Goal: Navigation & Orientation: Find specific page/section

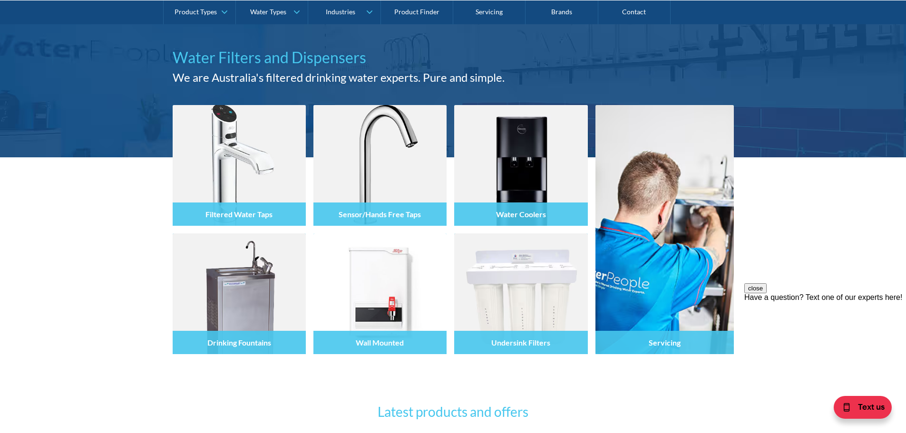
scroll to position [95, 0]
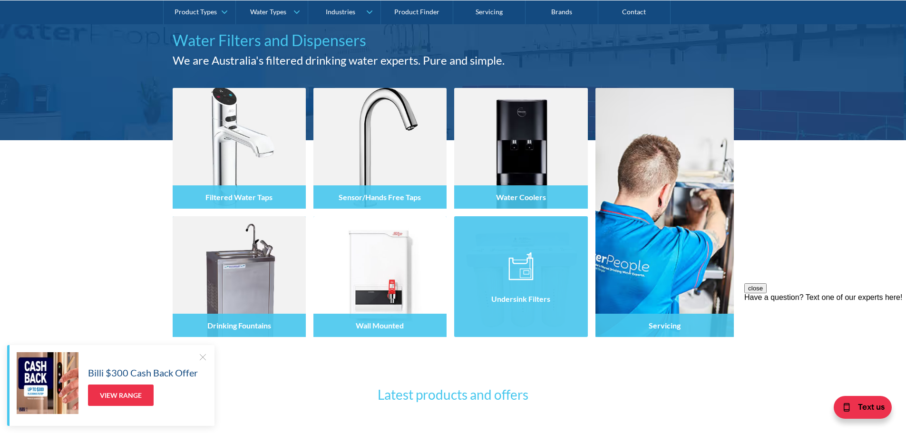
click at [513, 309] on div "Undersink Filters" at bounding box center [520, 298] width 133 height 23
